Goal: Complete application form

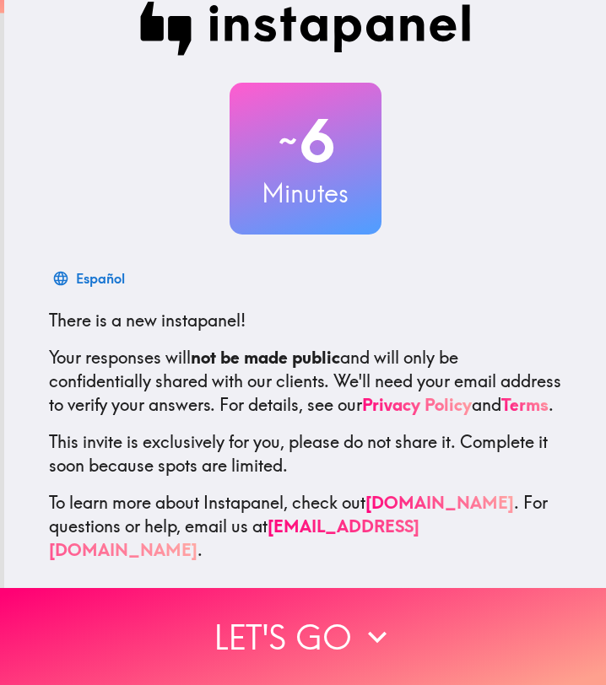
scroll to position [39, 0]
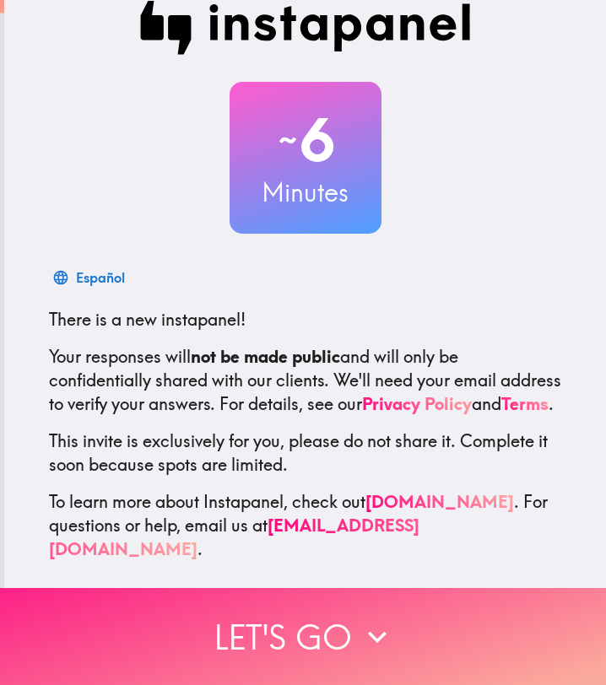
click at [286, 623] on button "Let's go" at bounding box center [303, 636] width 606 height 97
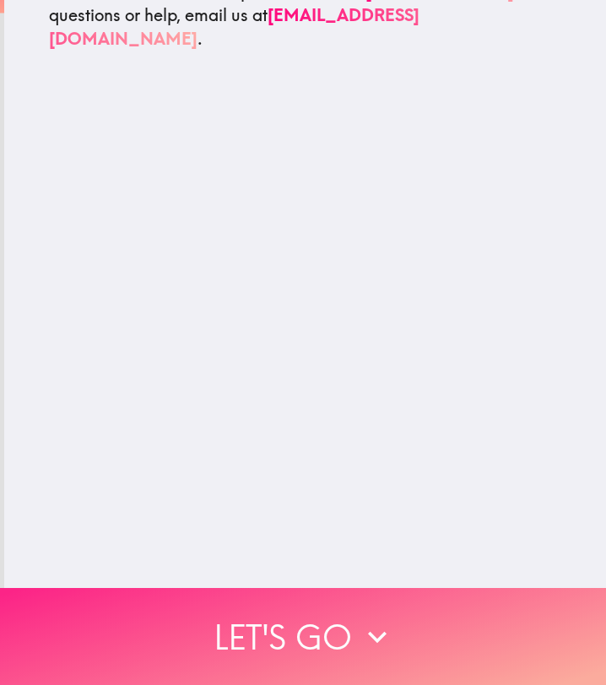
scroll to position [0, 0]
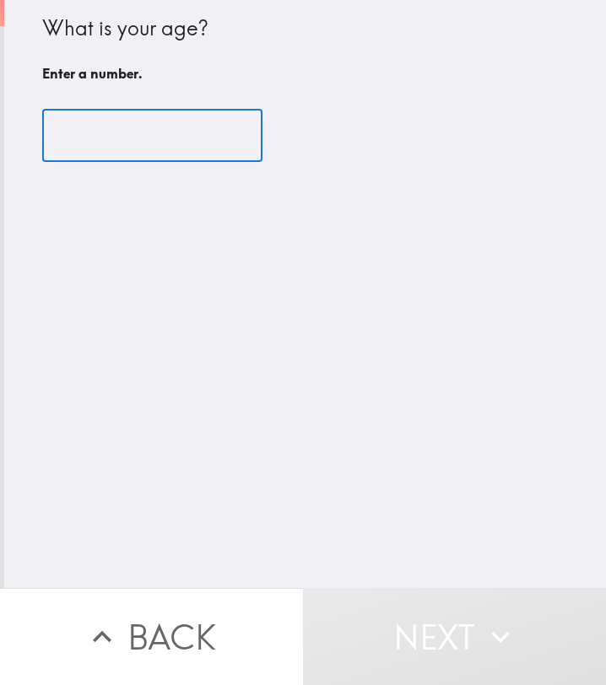
click at [109, 145] on input "number" at bounding box center [152, 136] width 220 height 52
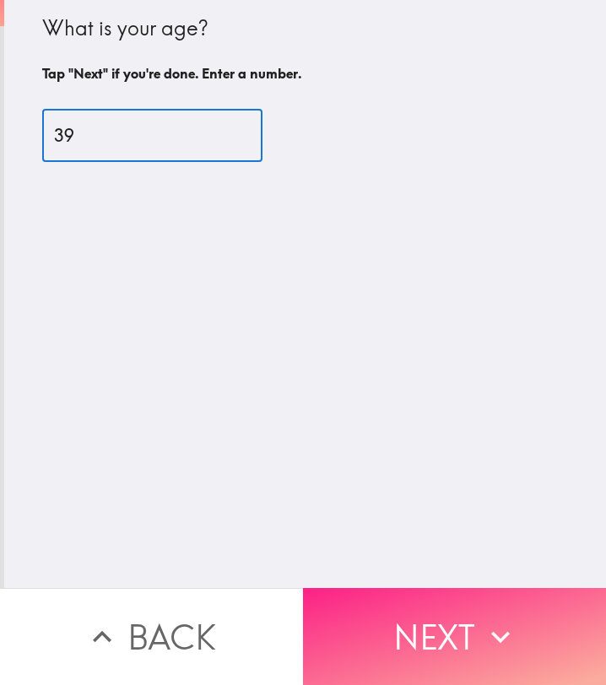
type input "39"
click at [392, 608] on button "Next" at bounding box center [454, 636] width 303 height 97
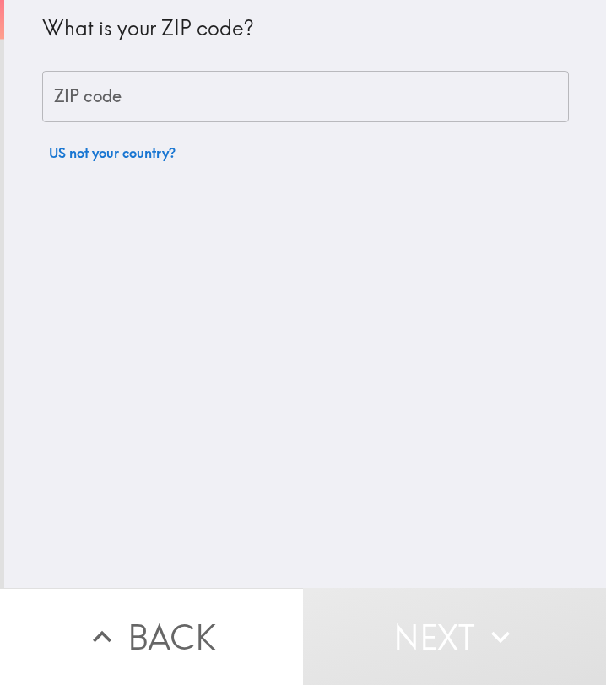
click at [140, 97] on input "ZIP code" at bounding box center [305, 97] width 527 height 52
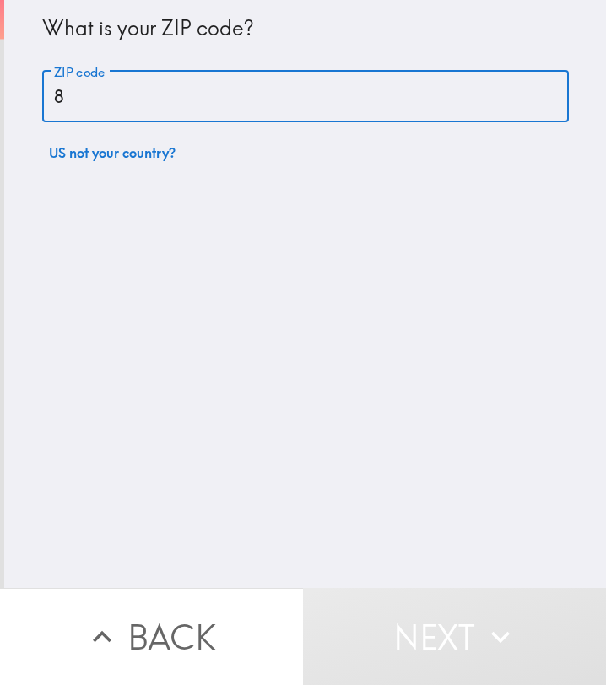
type input "85"
